Goal: Find specific fact

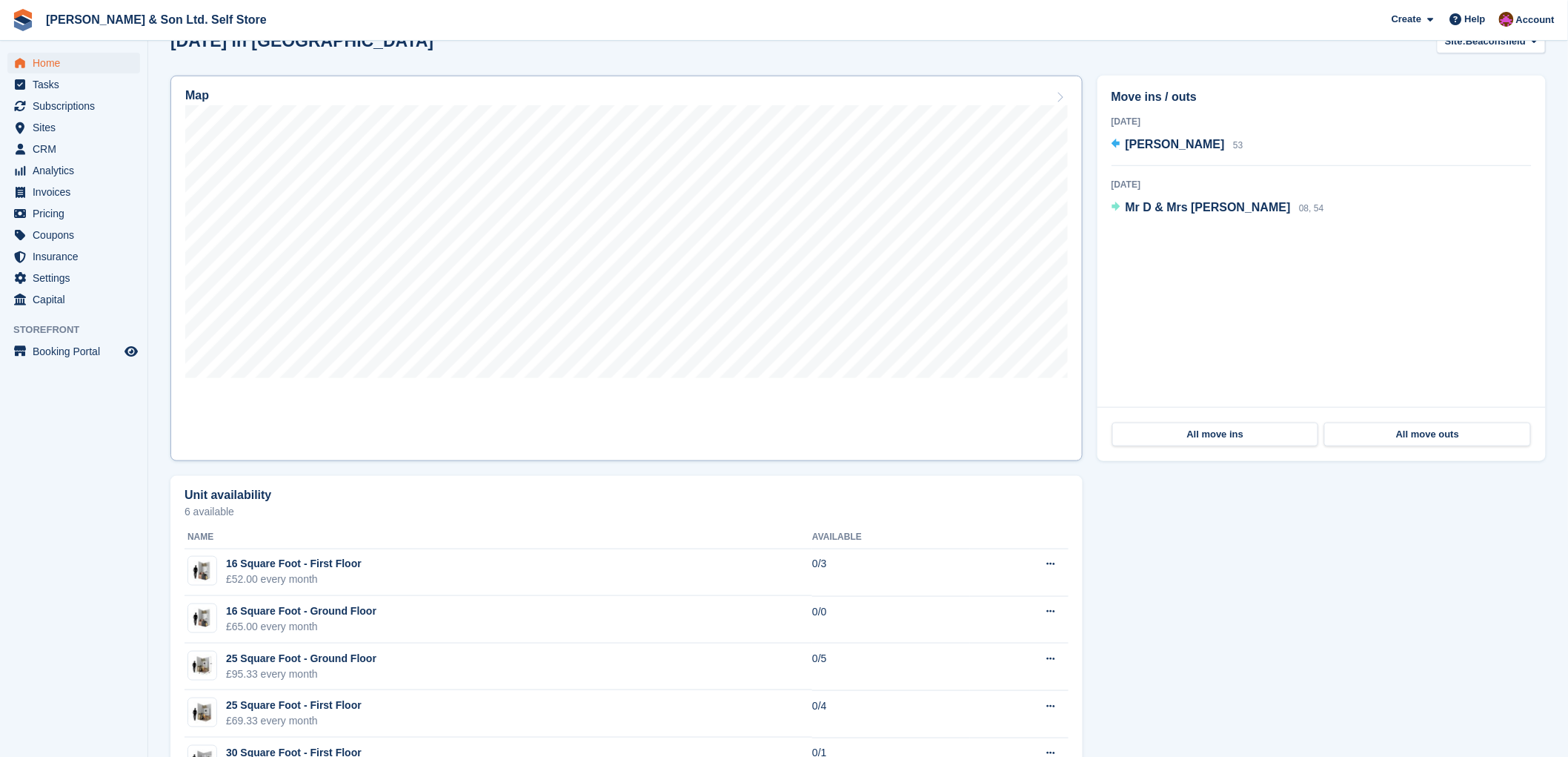
scroll to position [401, 0]
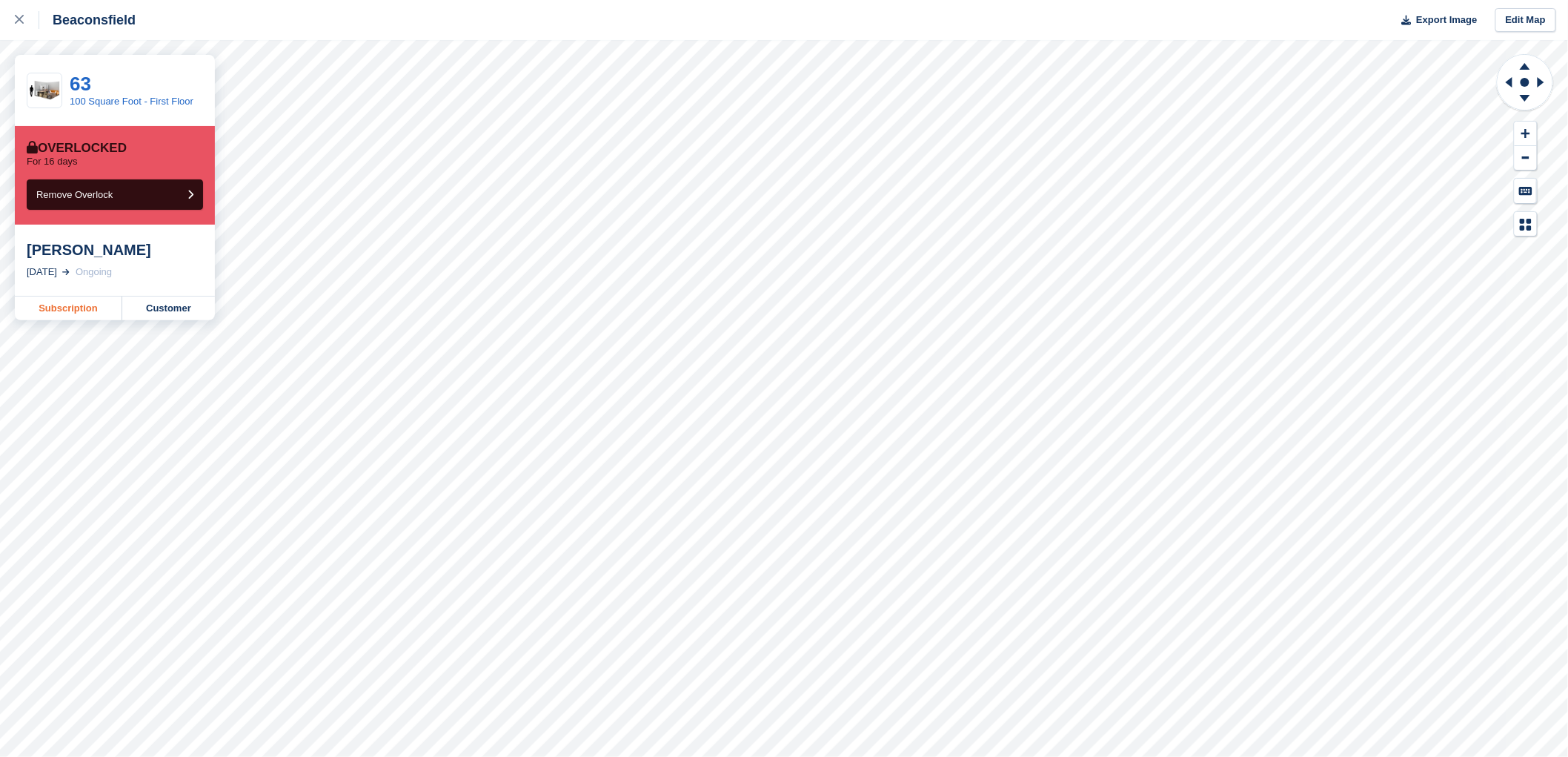
click at [42, 312] on link "Subscription" at bounding box center [69, 308] width 108 height 24
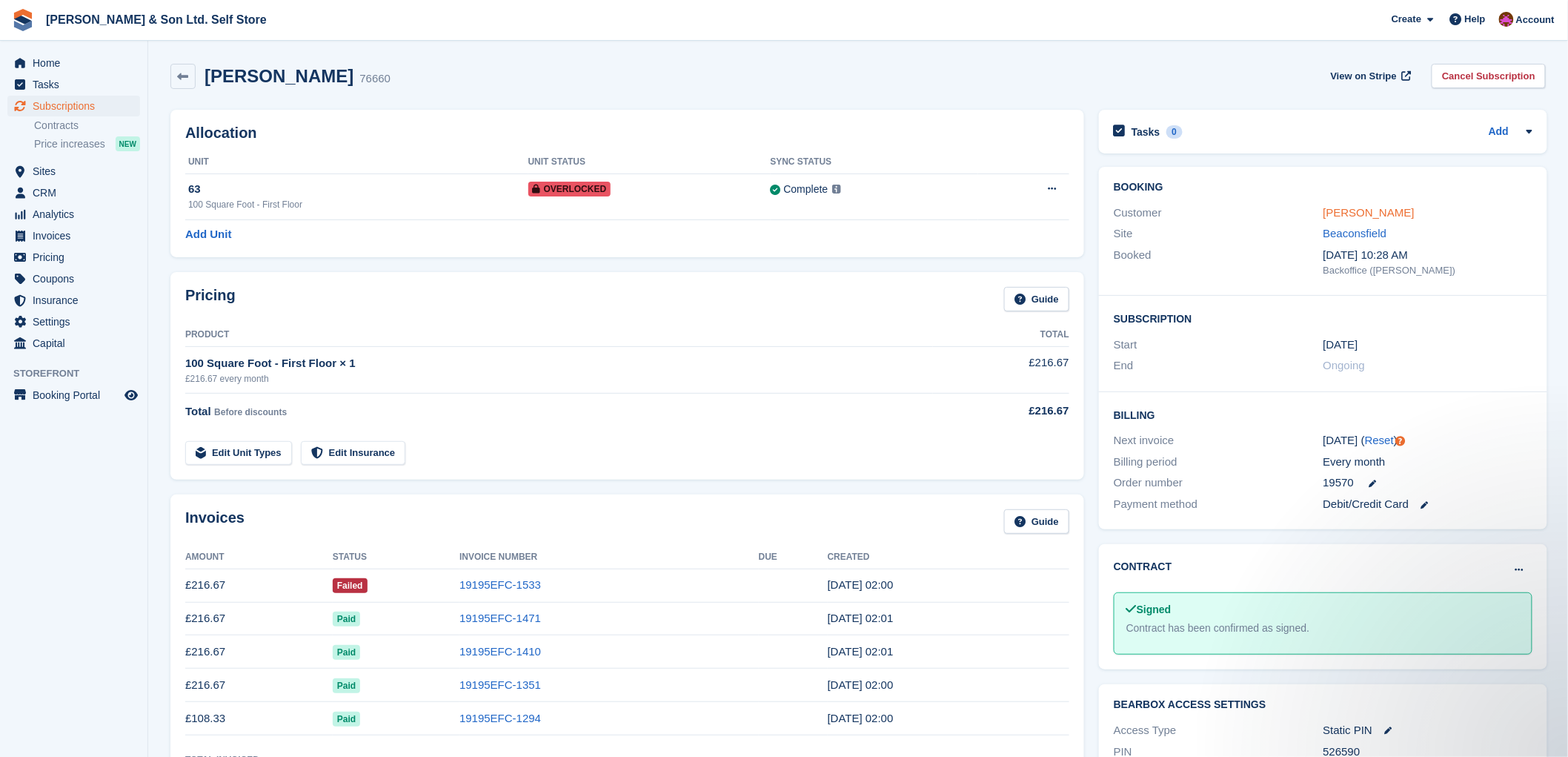
click at [1341, 211] on link "[PERSON_NAME]" at bounding box center [1369, 212] width 91 height 13
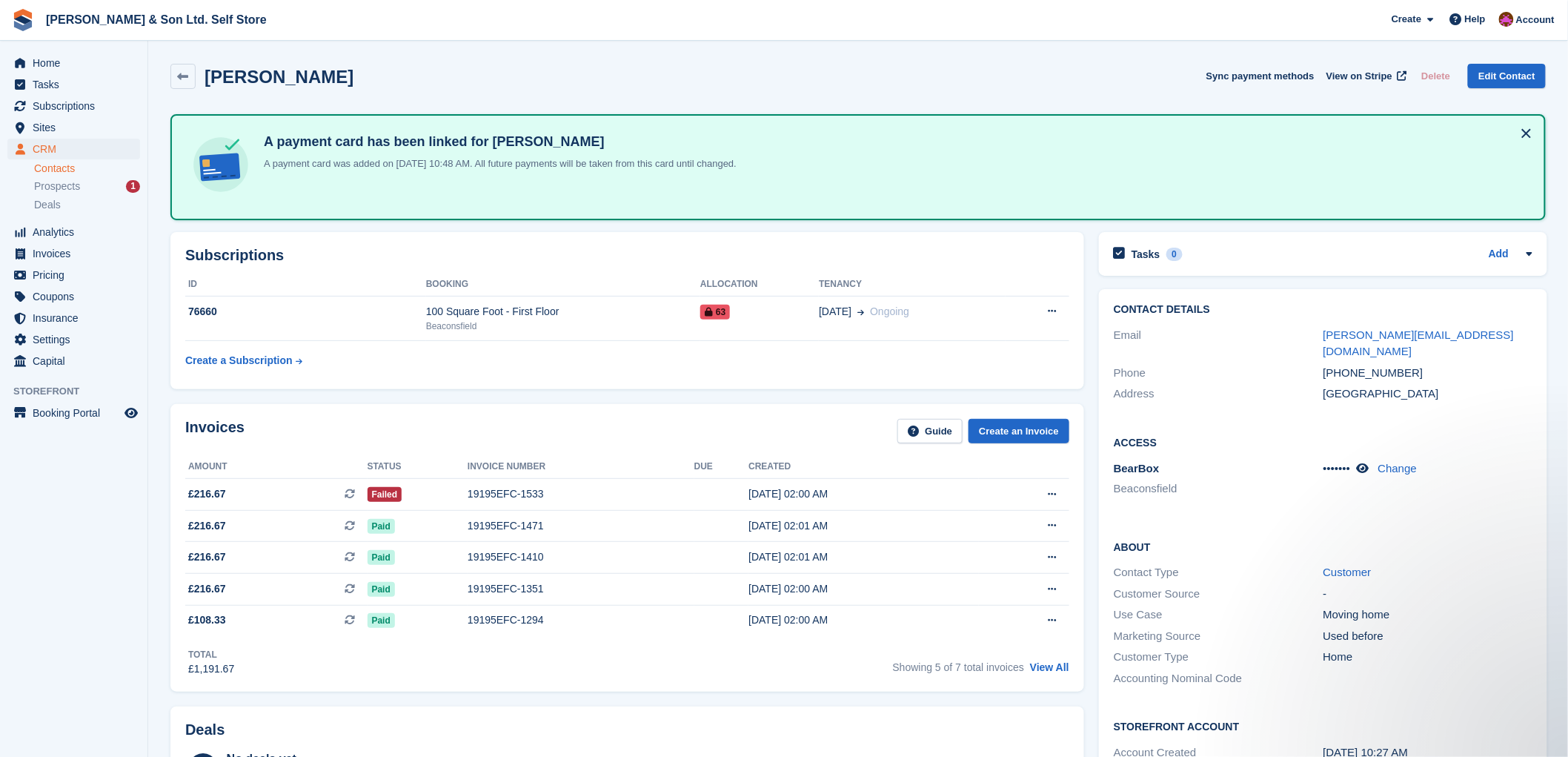
click at [260, 72] on h2 "[PERSON_NAME]" at bounding box center [279, 77] width 149 height 20
copy h2 "Dodd"
